Goal: Task Accomplishment & Management: Manage account settings

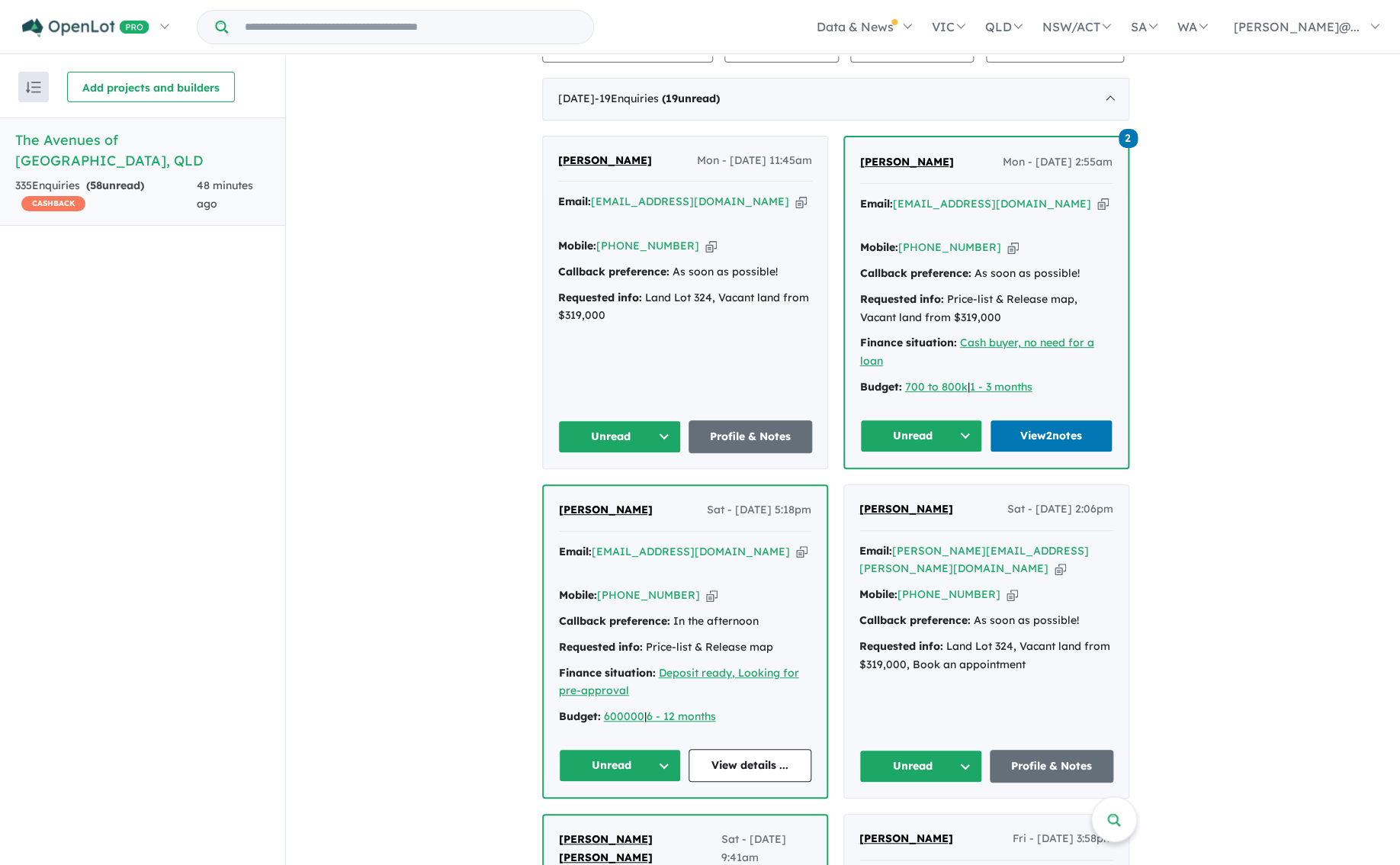
scroll to position [606, 0]
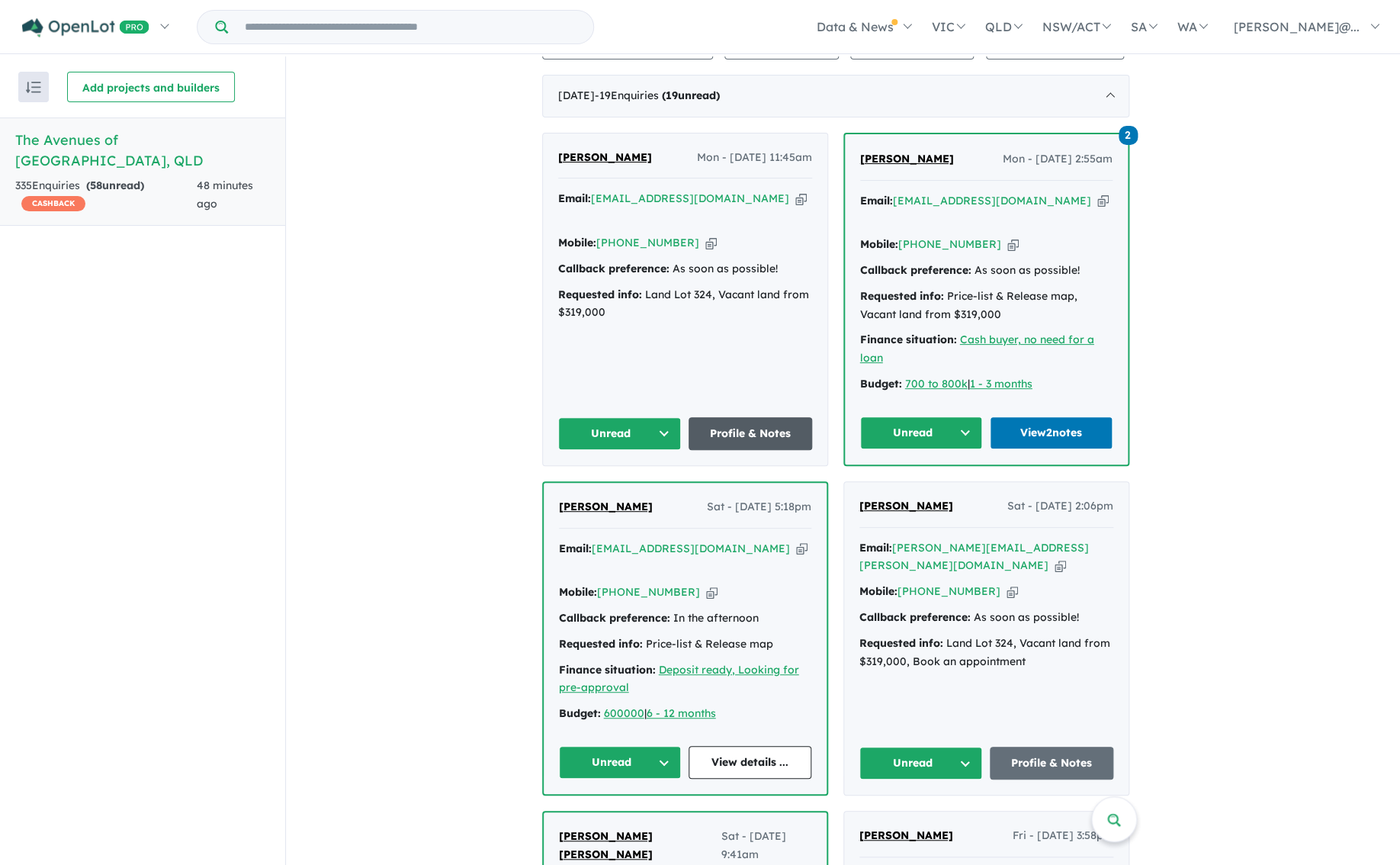
click at [743, 430] on link "Profile & Notes" at bounding box center [750, 434] width 123 height 33
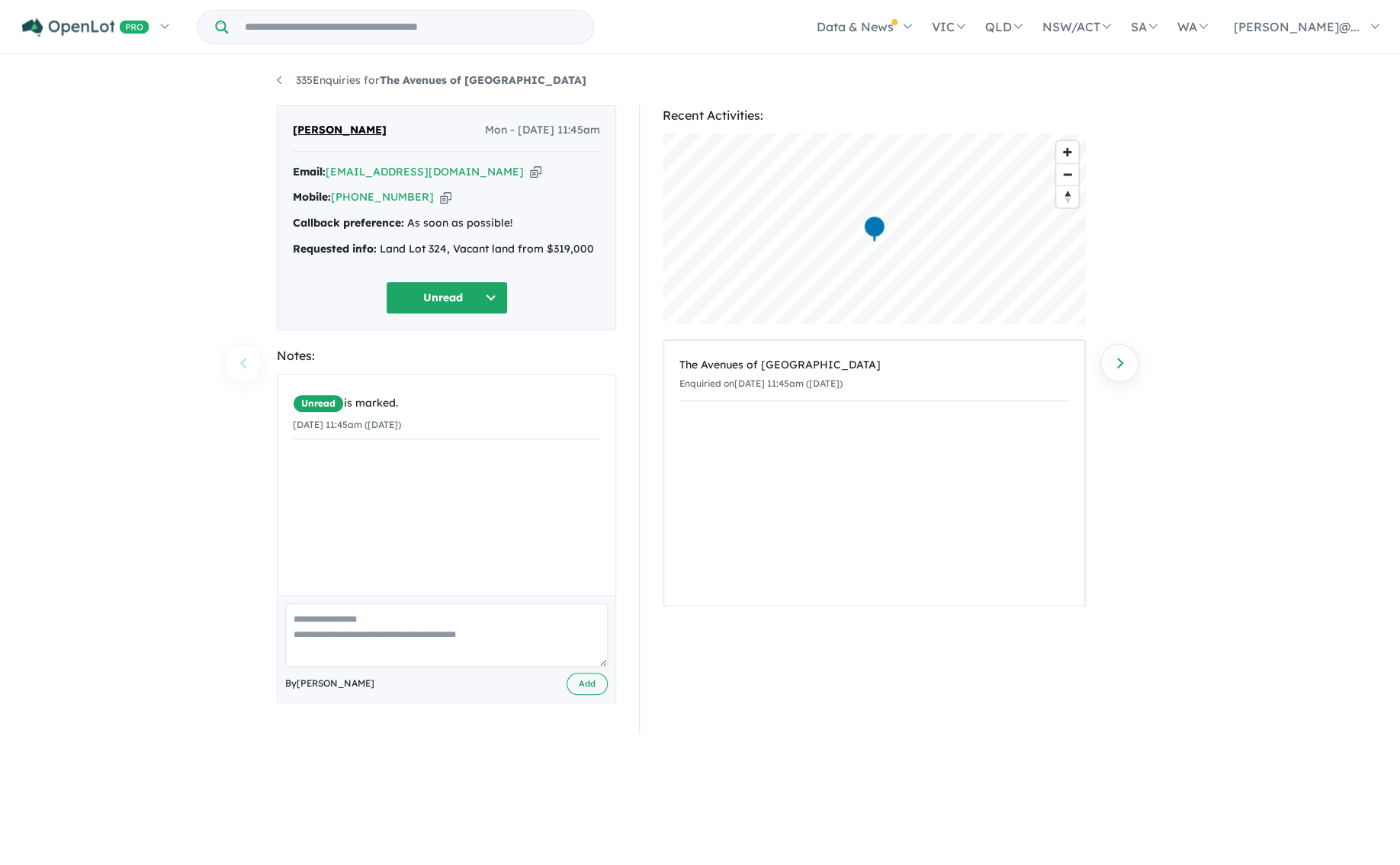
click at [488, 297] on button "Unread" at bounding box center [447, 298] width 122 height 33
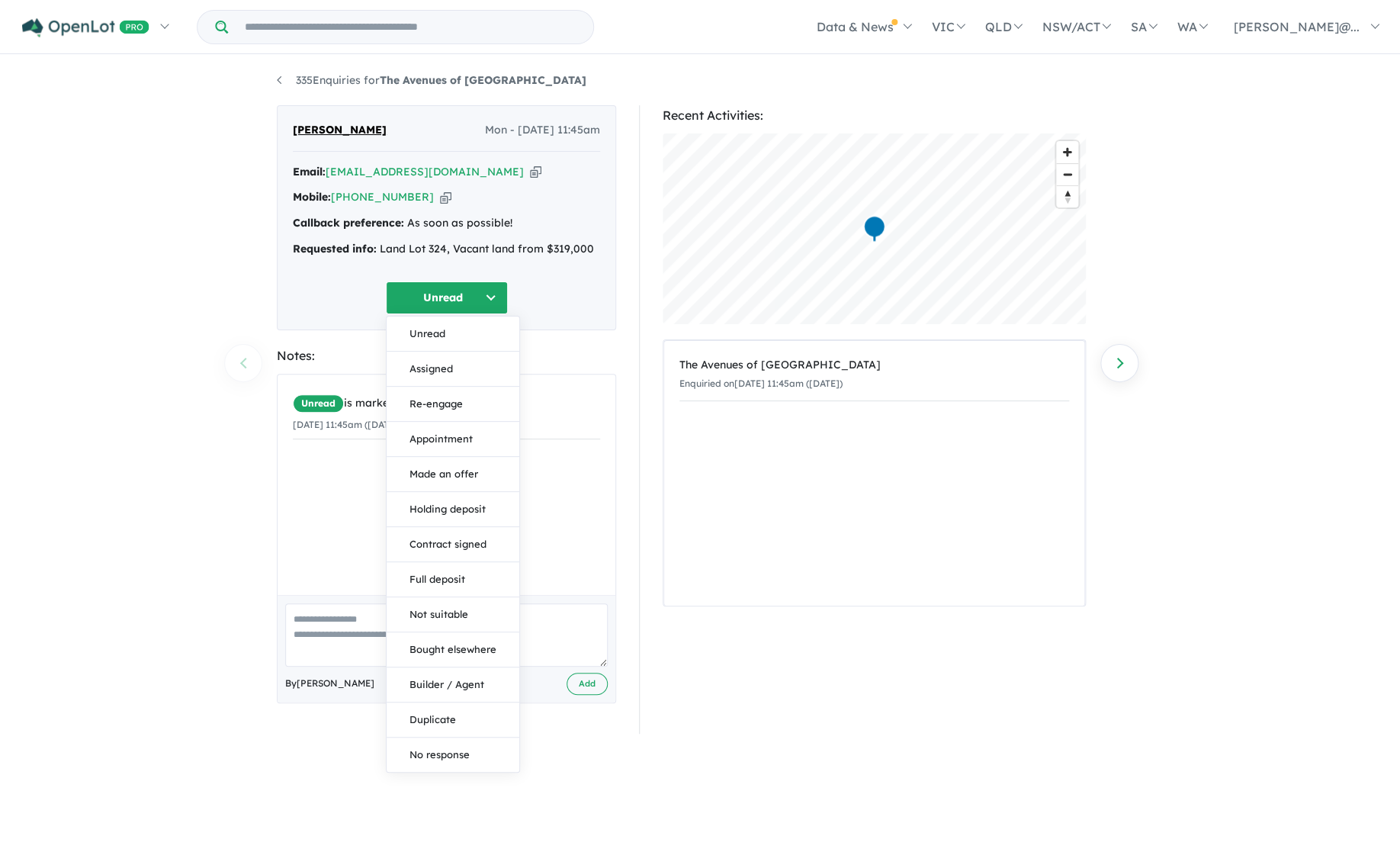
click at [444, 369] on button "Assigned" at bounding box center [453, 369] width 133 height 35
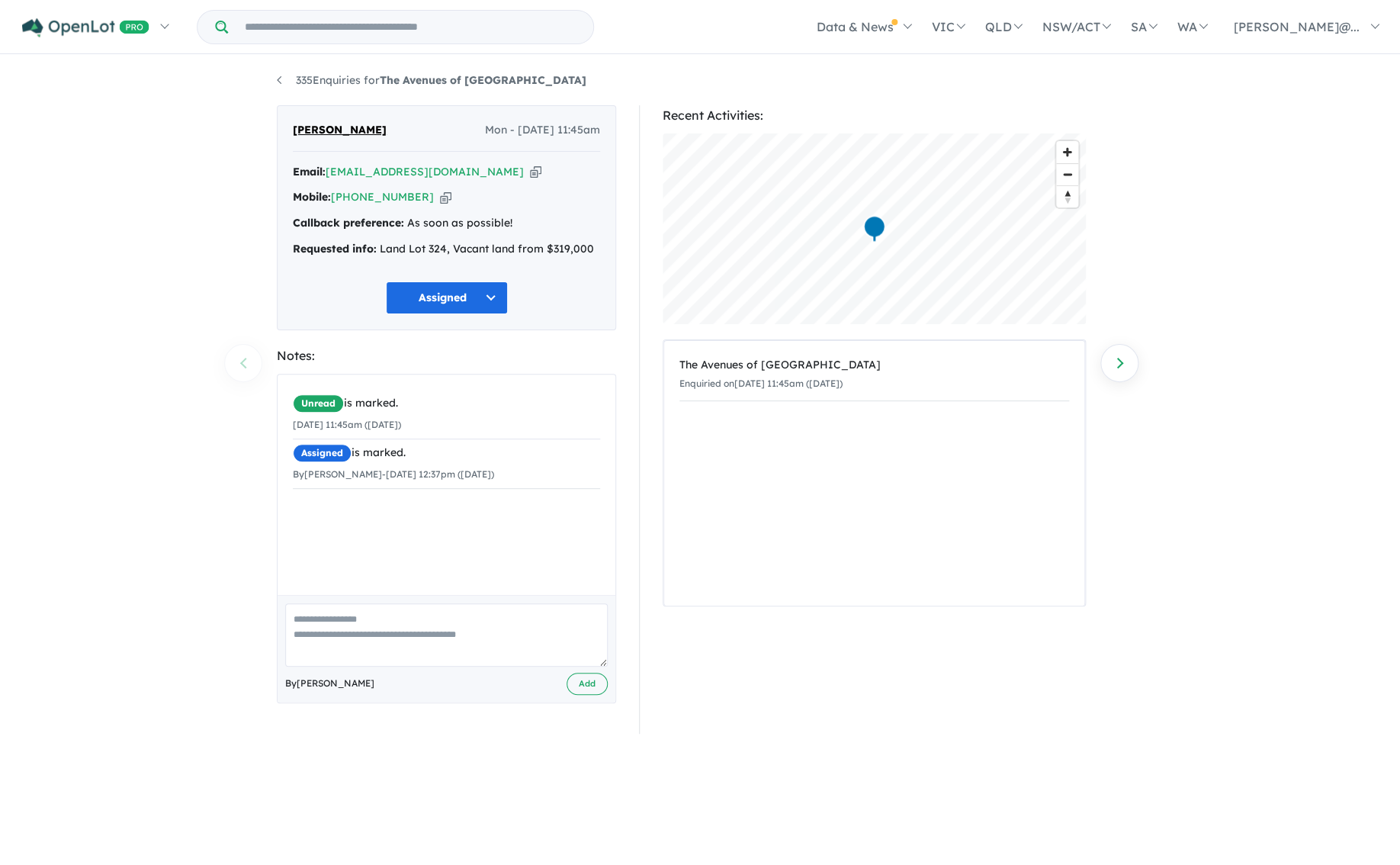
click at [295, 620] on textarea at bounding box center [446, 635] width 322 height 63
type textarea "**********"
click at [569, 681] on button "Add" at bounding box center [587, 683] width 41 height 22
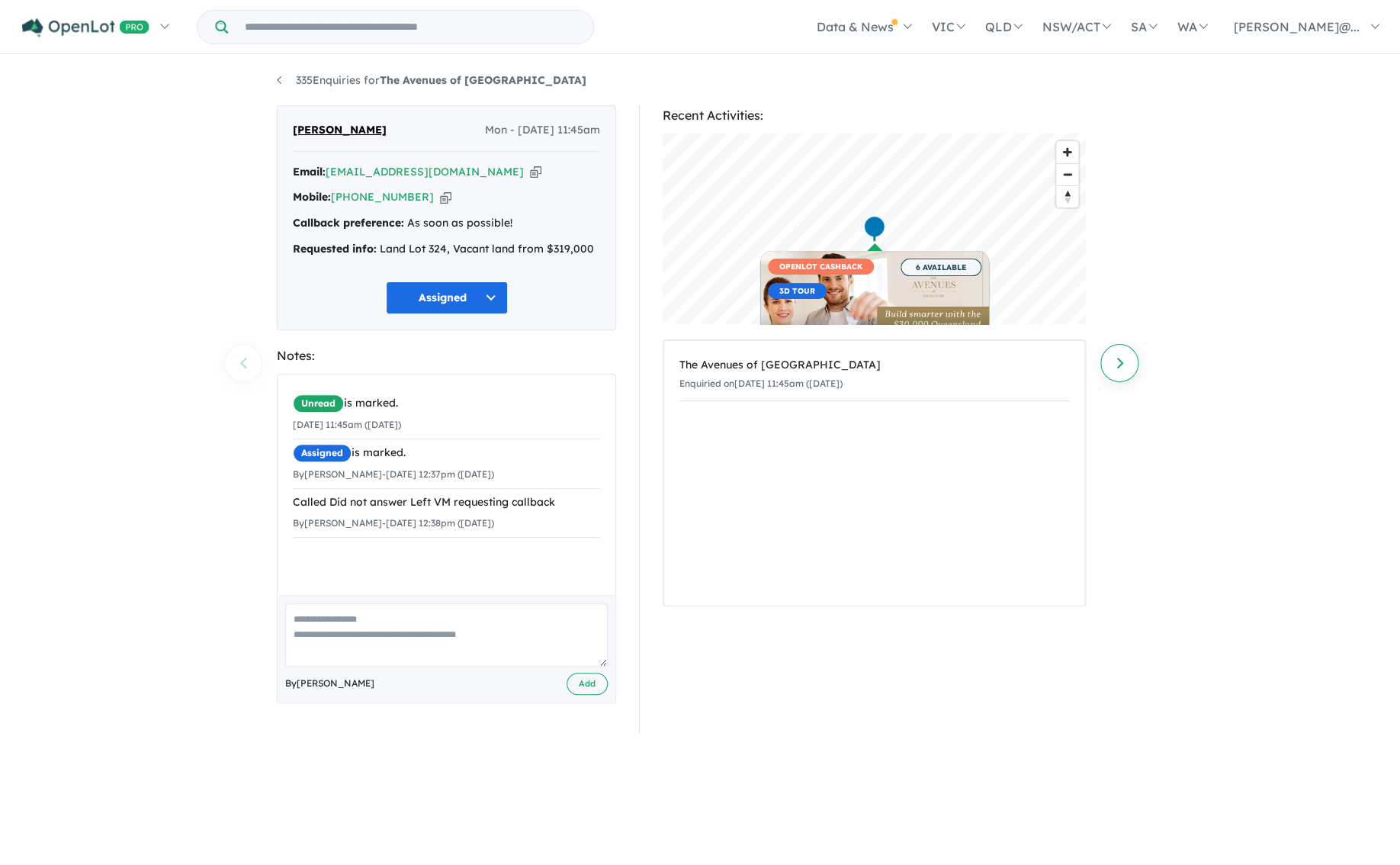
click at [1116, 364] on link "Next enquiry" at bounding box center [1119, 363] width 38 height 38
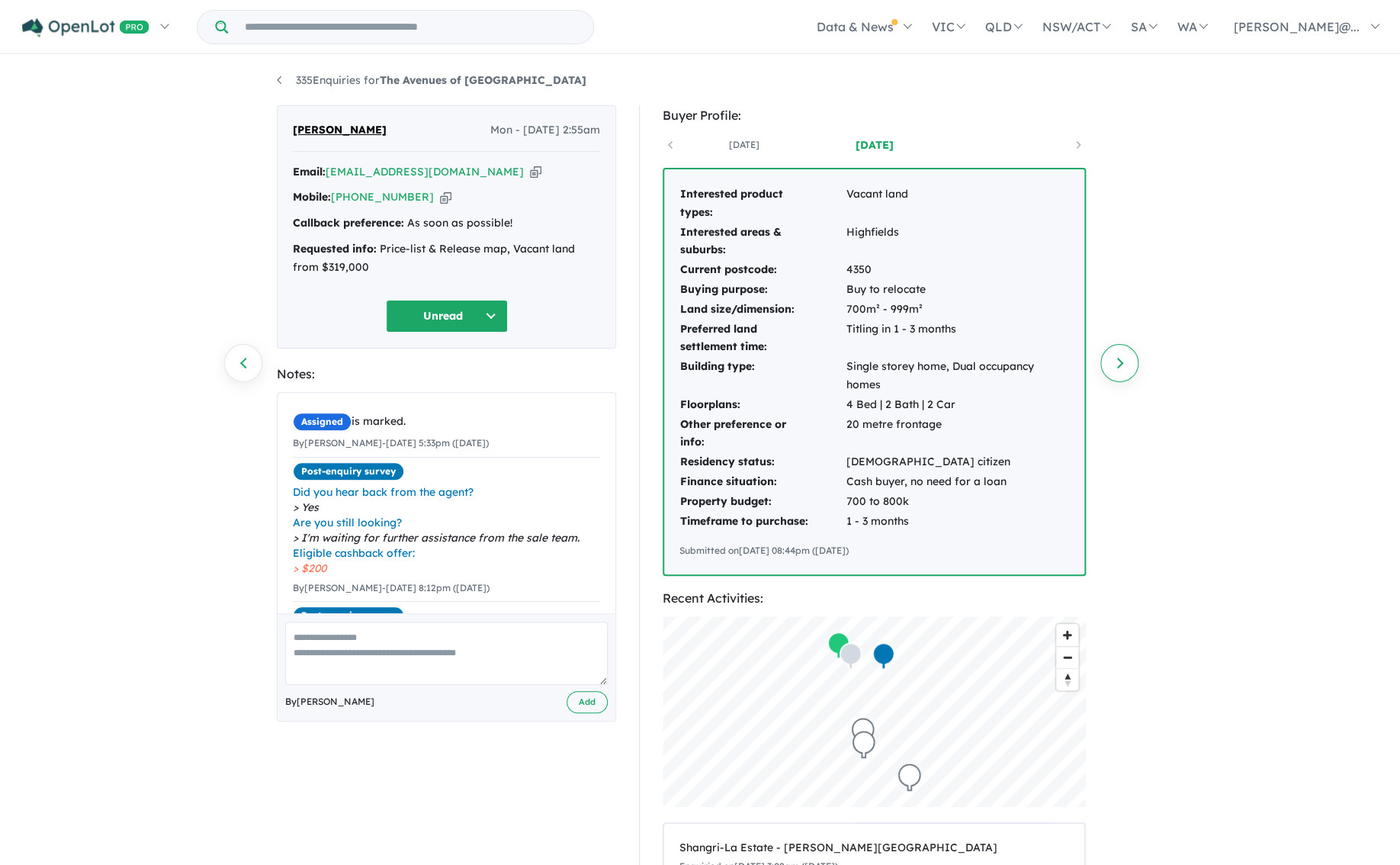
click at [1118, 363] on link "Next enquiry" at bounding box center [1119, 363] width 38 height 38
